Goal: Task Accomplishment & Management: Manage account settings

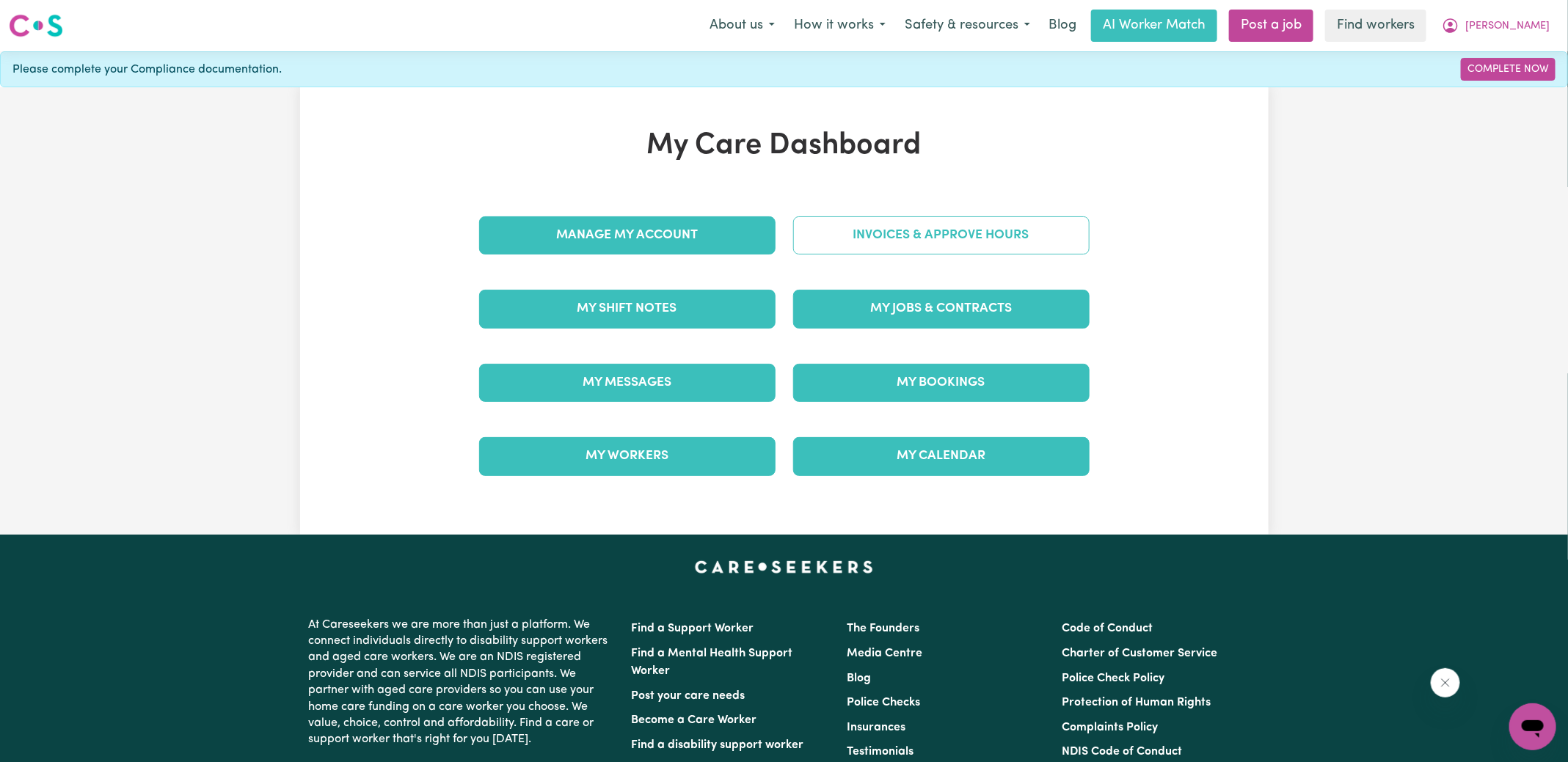
click at [914, 223] on link "Invoices & Approve Hours" at bounding box center [942, 235] width 297 height 38
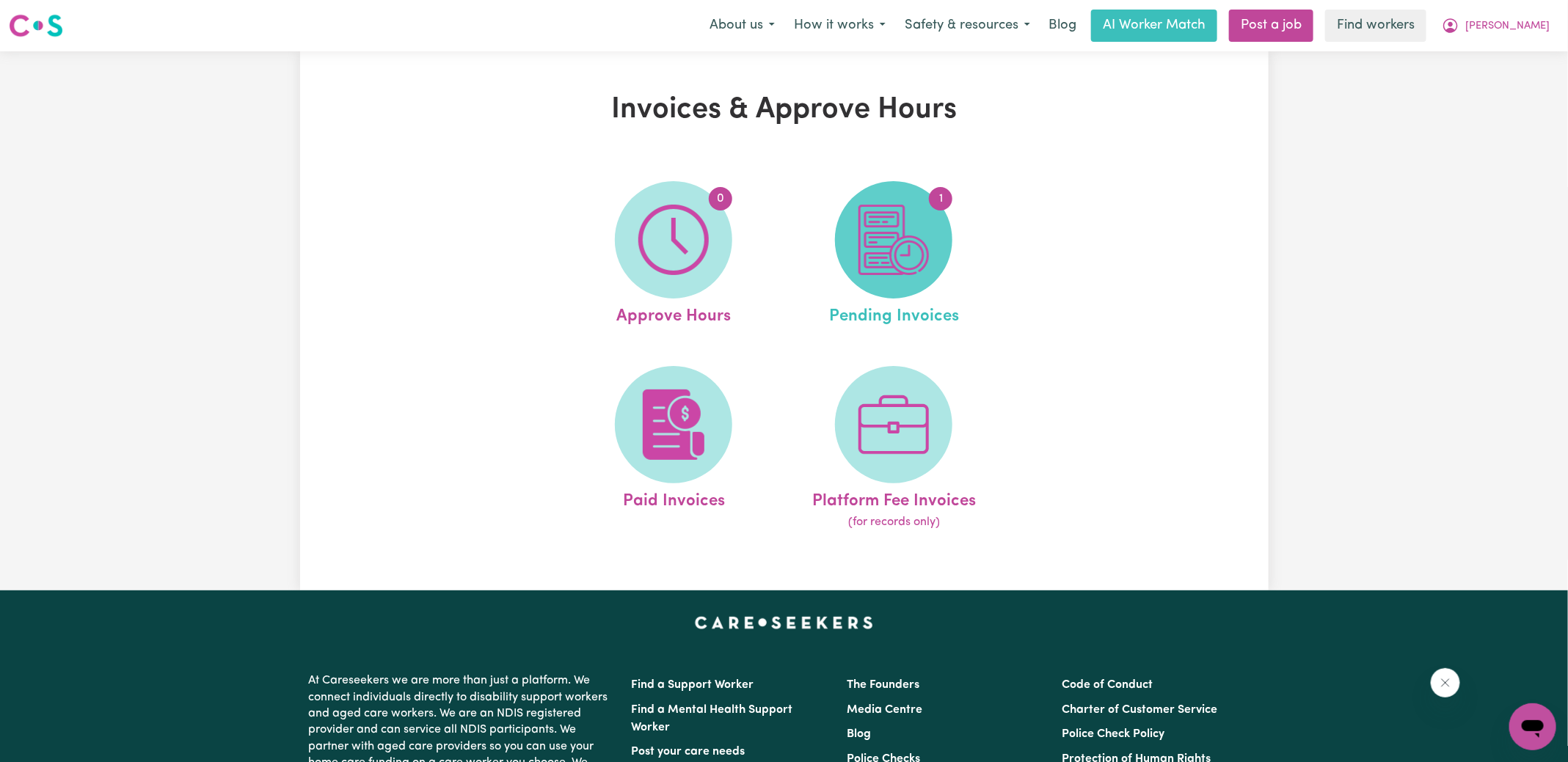
click at [930, 240] on span "1" at bounding box center [894, 240] width 117 height 117
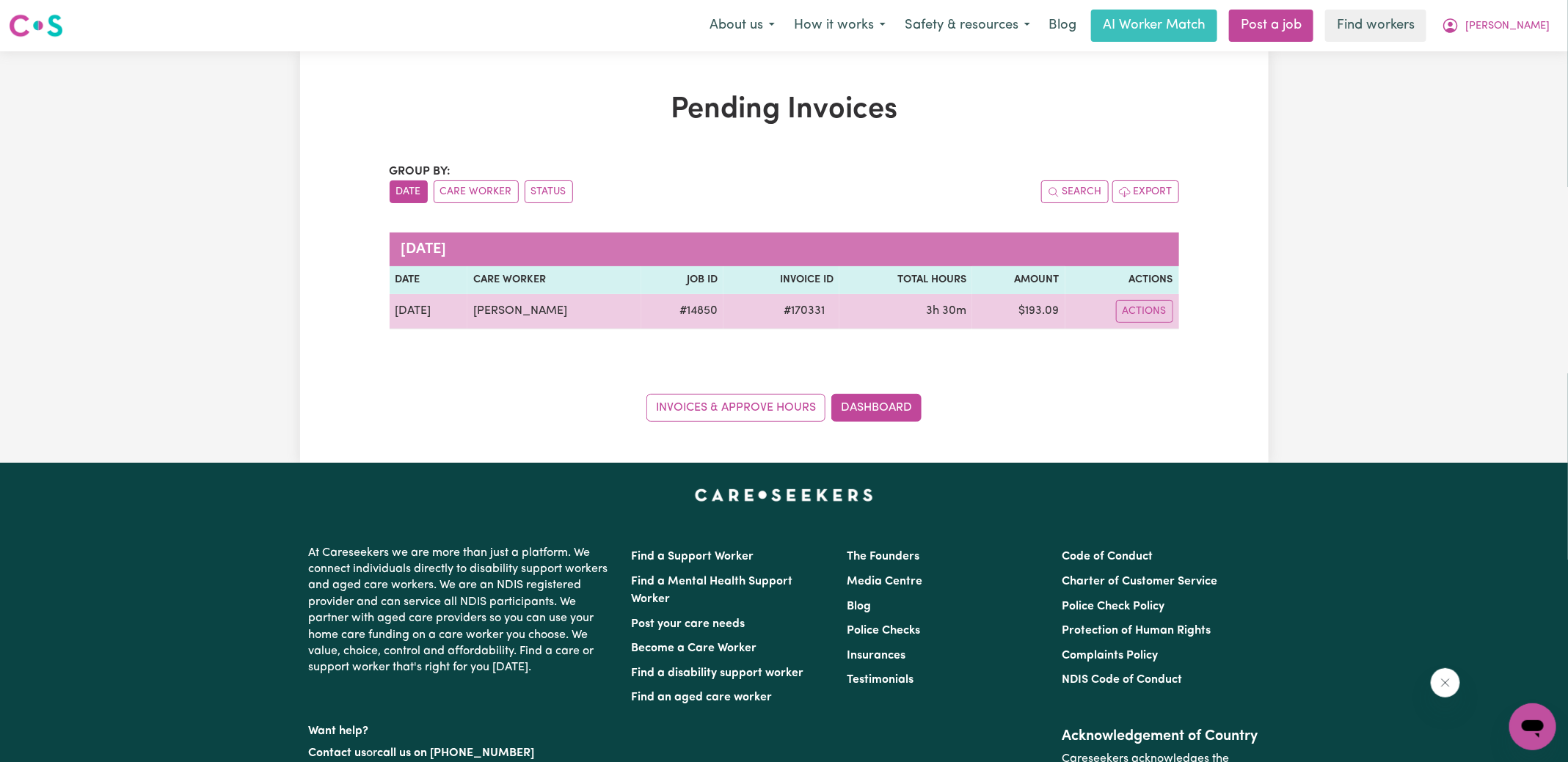
click at [795, 307] on span "# 170331" at bounding box center [804, 311] width 59 height 18
copy span "170331"
click at [791, 313] on span "# 170331" at bounding box center [804, 311] width 59 height 18
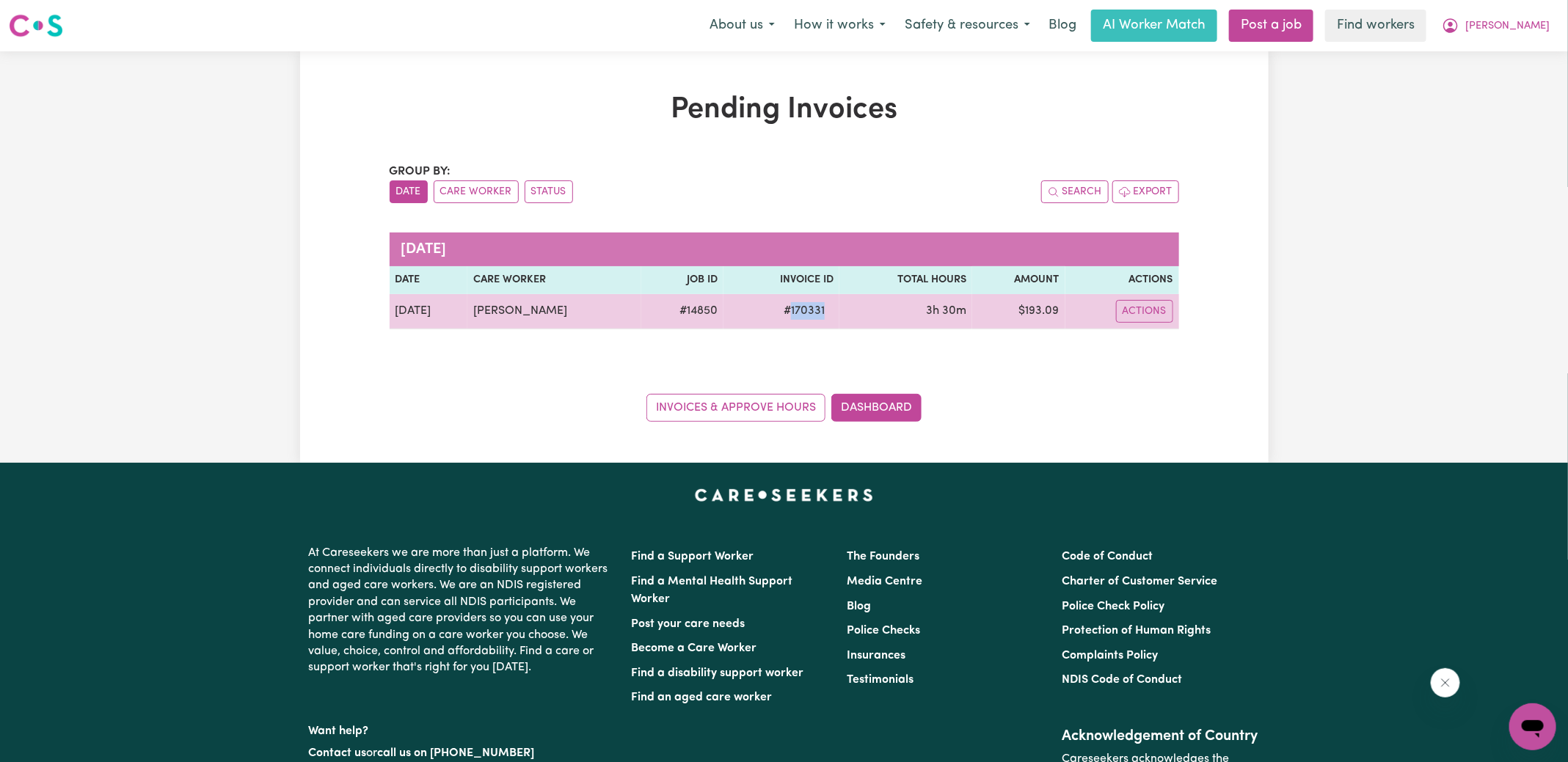
copy span "170331"
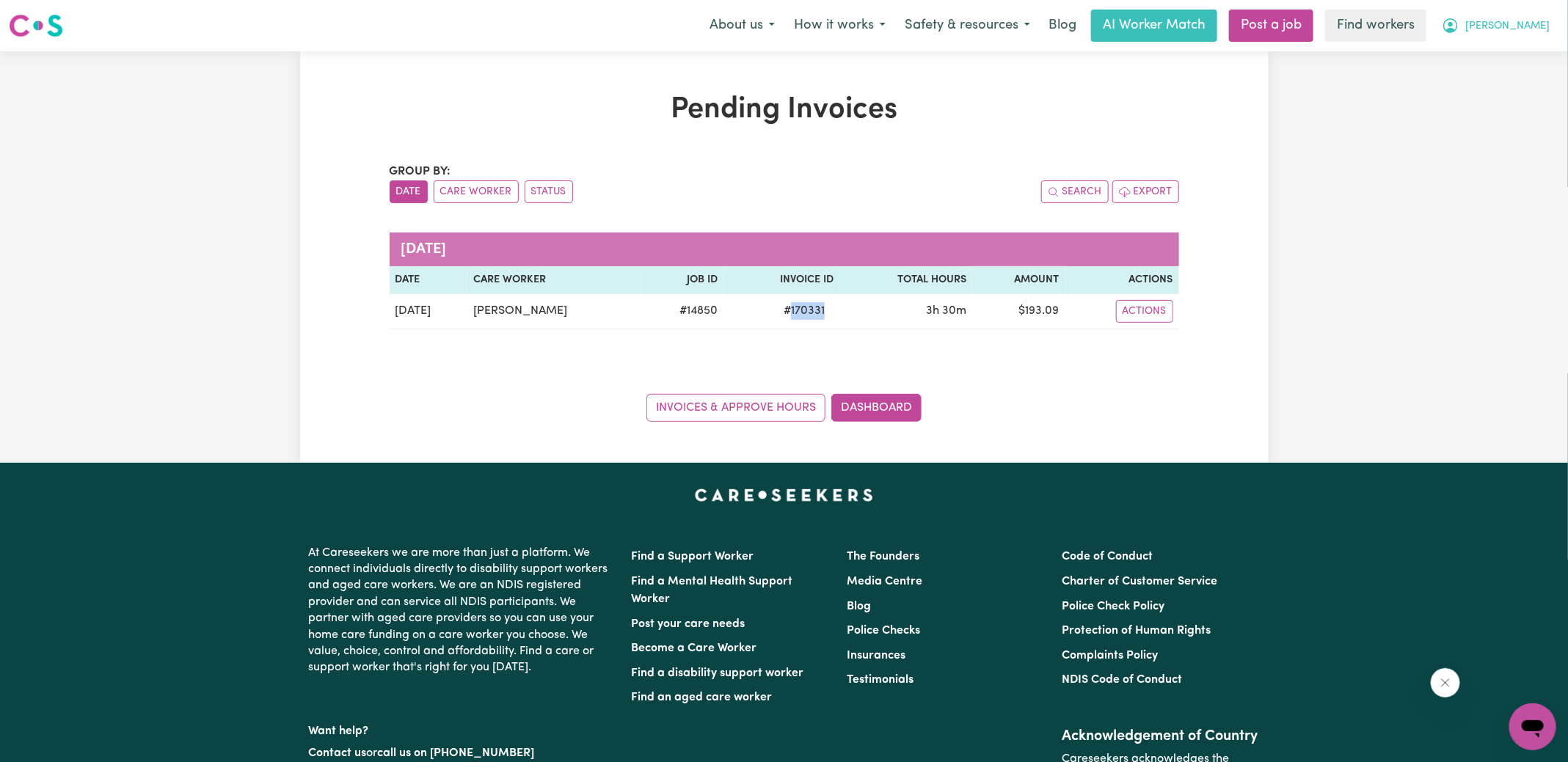
click at [1523, 27] on button "[PERSON_NAME]" at bounding box center [1496, 26] width 127 height 31
click at [1482, 81] on link "Logout" at bounding box center [1500, 84] width 116 height 28
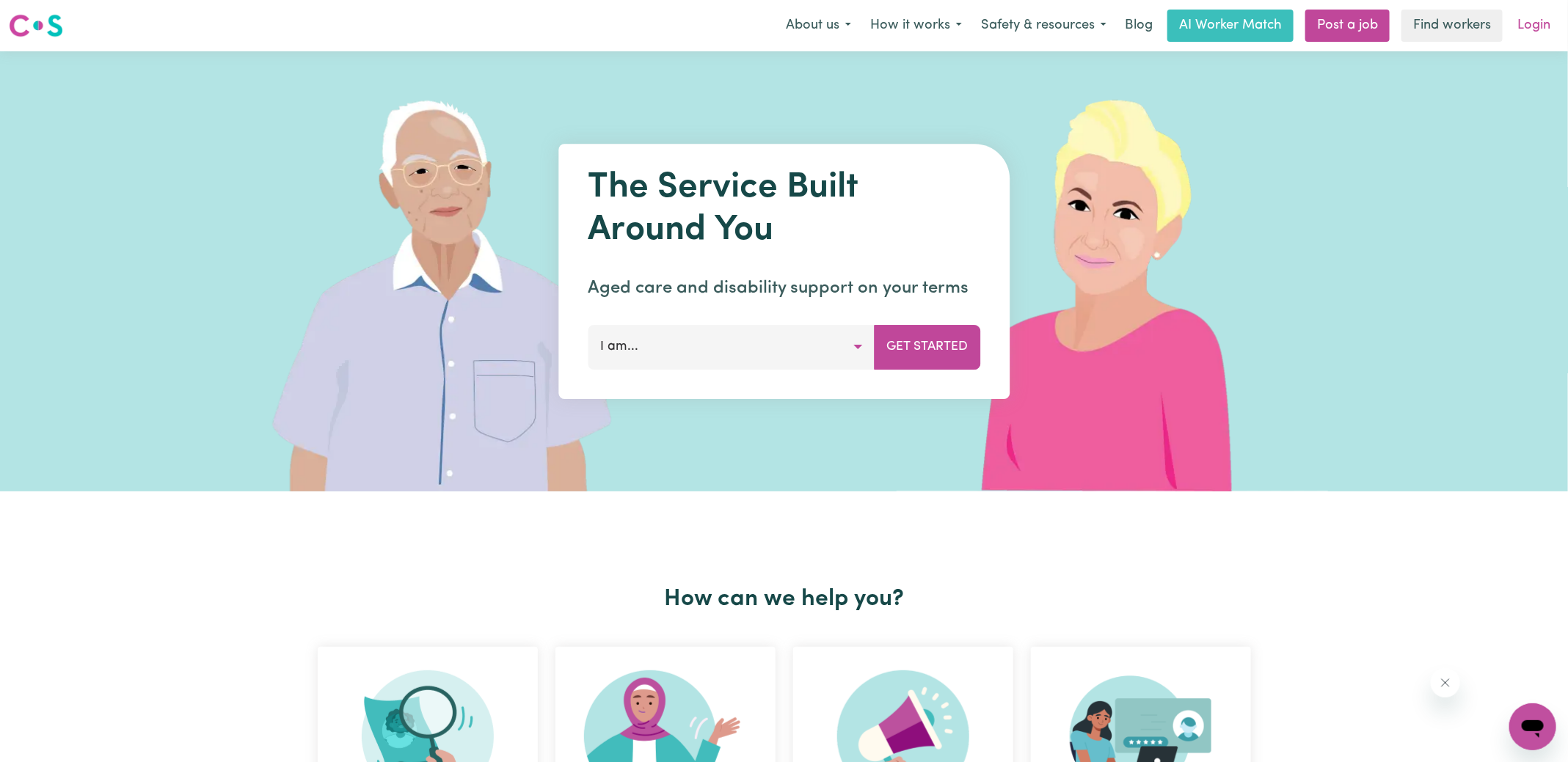
click at [1537, 17] on link "Login" at bounding box center [1533, 26] width 51 height 32
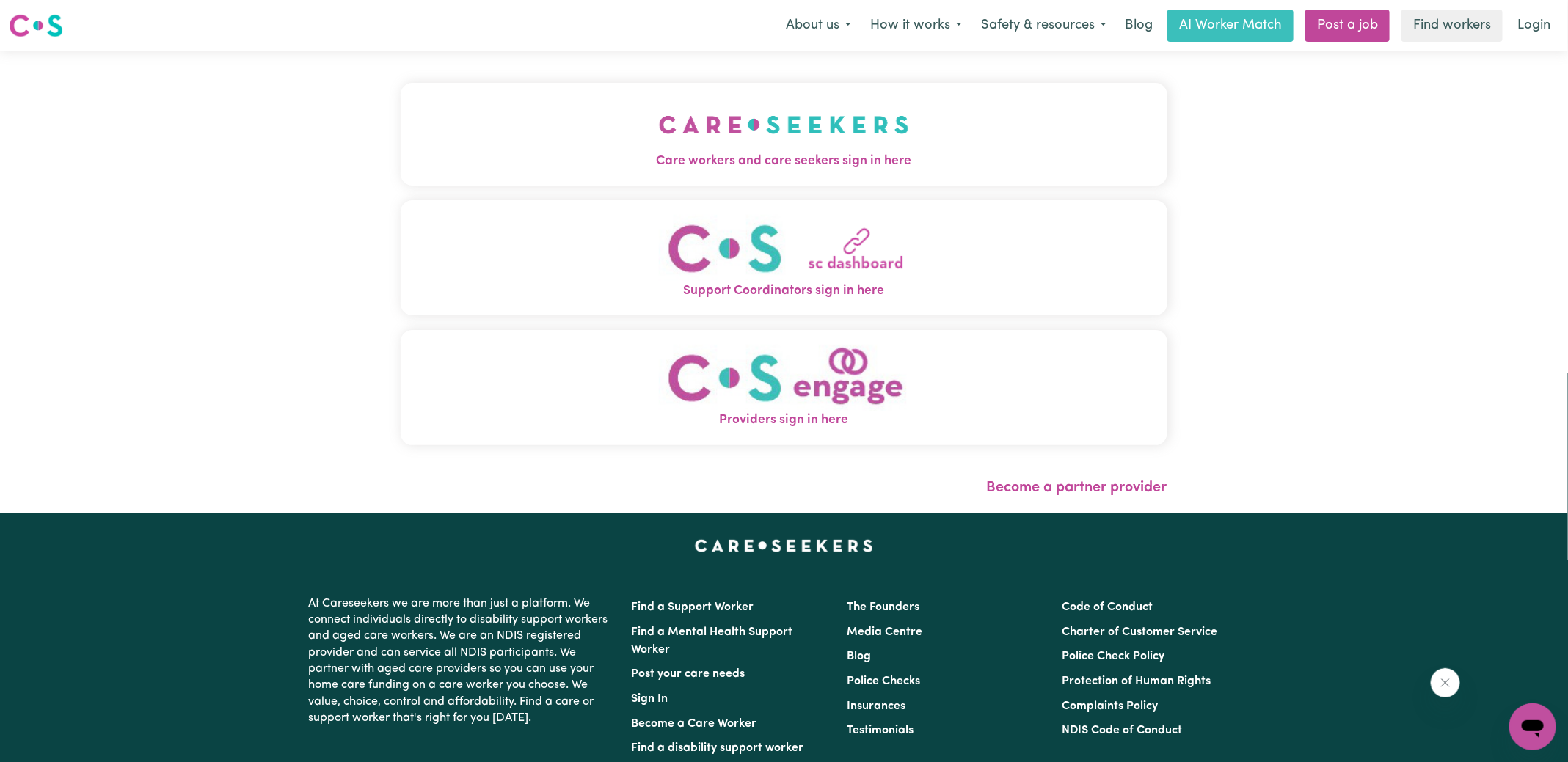
click at [568, 125] on button "Care workers and care seekers sign in here" at bounding box center [784, 134] width 767 height 103
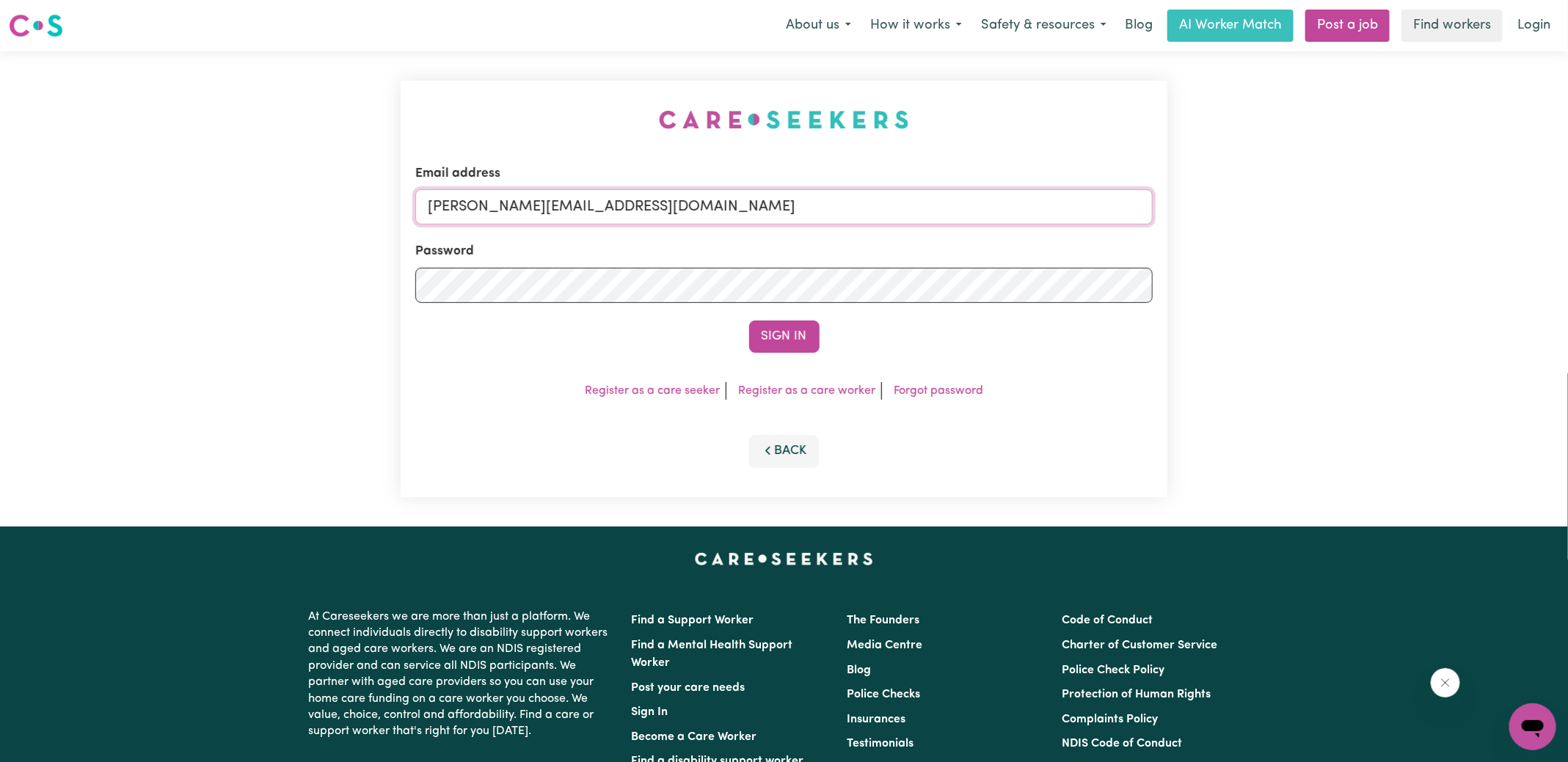
click at [672, 212] on input "yvonne@careseekers.com.au" at bounding box center [784, 207] width 737 height 35
drag, startPoint x: 517, startPoint y: 207, endPoint x: 1036, endPoint y: 215, distance: 519.1
click at [1036, 219] on input "SUPERUSER~1047182563@qq.com" at bounding box center [784, 207] width 737 height 35
type input "superuser~rosemaryplayfairknc@careseekers.com.au"
click at [749, 321] on button "Sign In" at bounding box center [785, 337] width 71 height 32
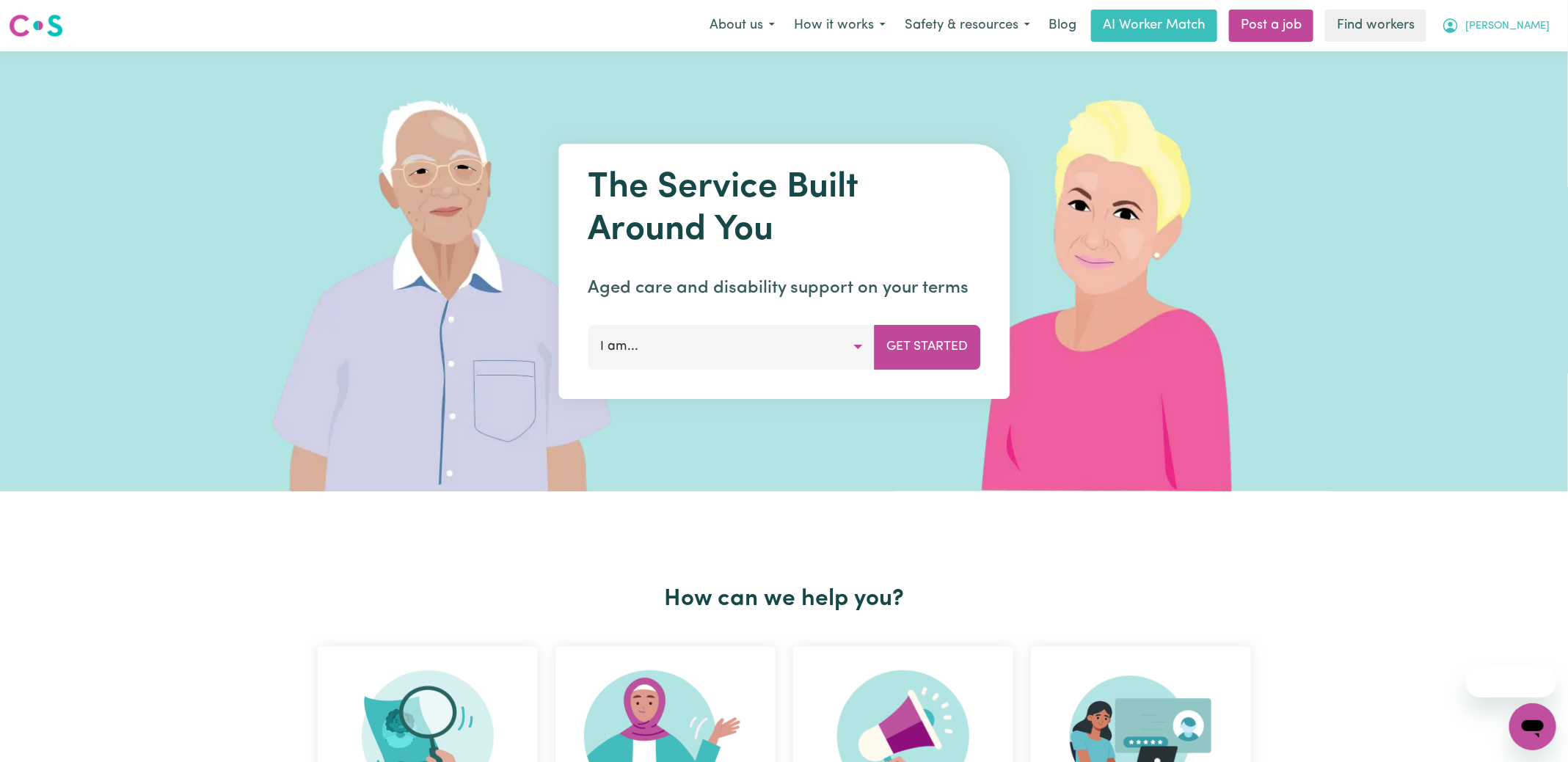
click at [1459, 31] on icon "My Account" at bounding box center [1451, 26] width 18 height 18
click at [1487, 87] on link "Logout" at bounding box center [1500, 84] width 116 height 28
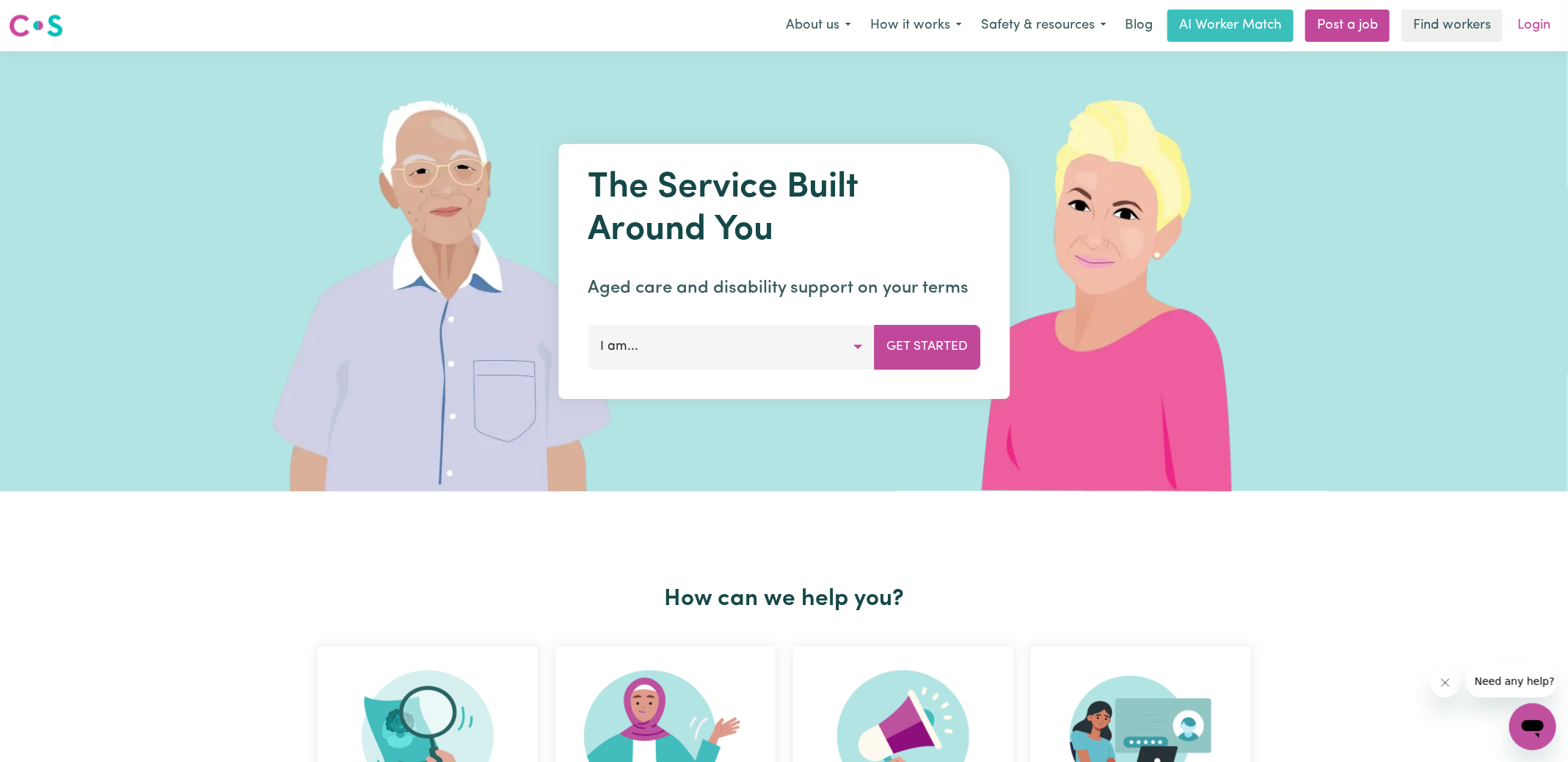
click at [1537, 30] on link "Login" at bounding box center [1533, 26] width 51 height 32
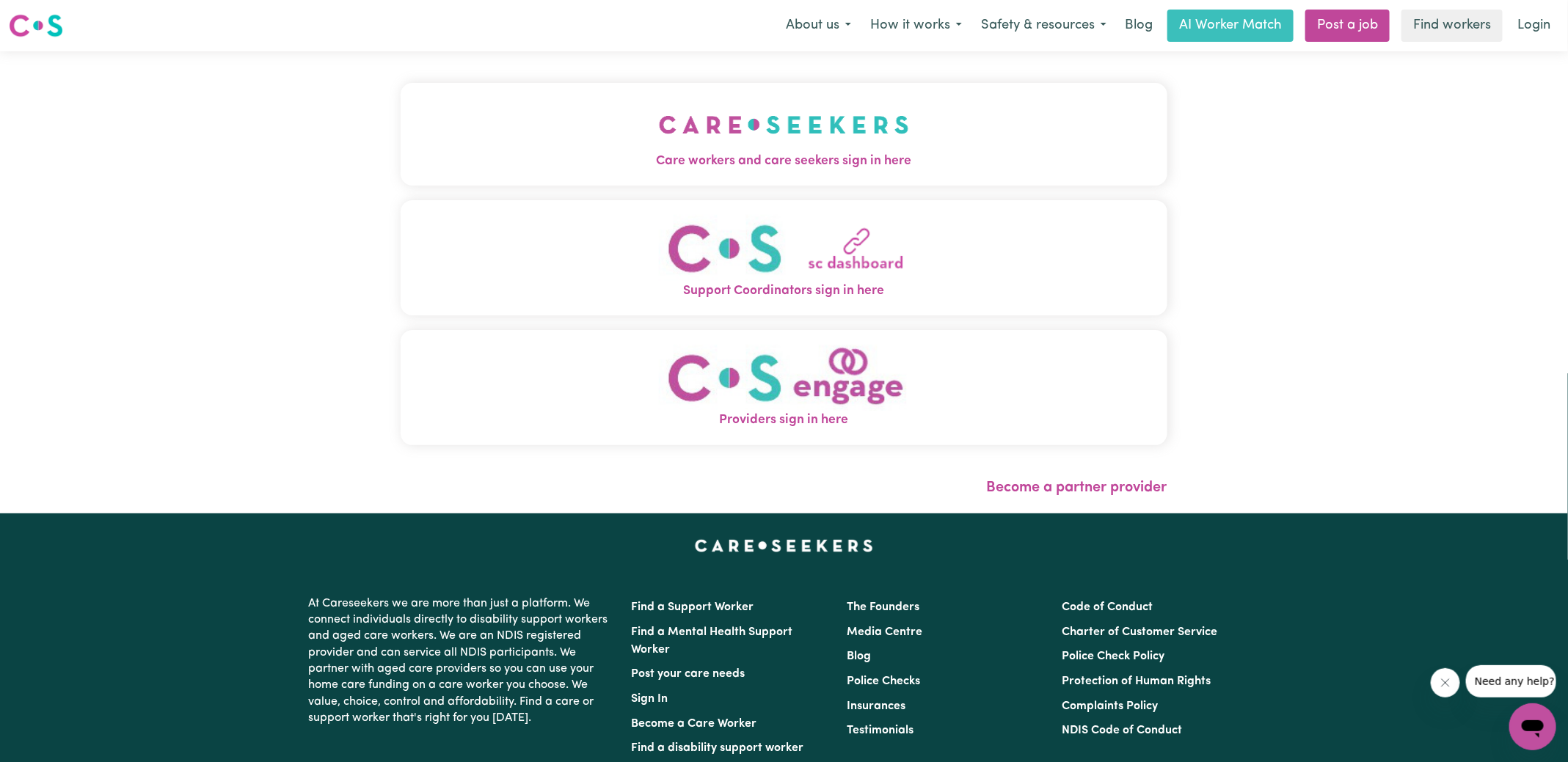
click at [679, 375] on img "Providers sign in here" at bounding box center [784, 378] width 250 height 67
